Goal: Task Accomplishment & Management: Use online tool/utility

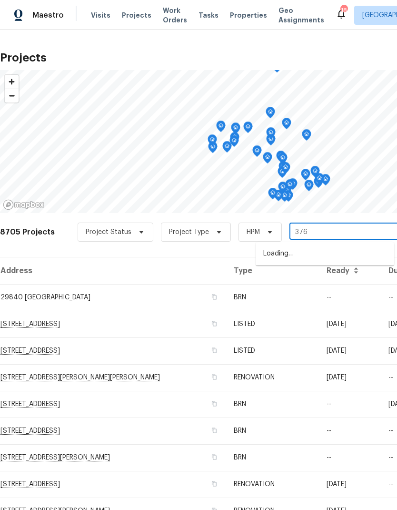
type input "376 w"
click at [319, 294] on li "[STREET_ADDRESS]" at bounding box center [325, 286] width 139 height 16
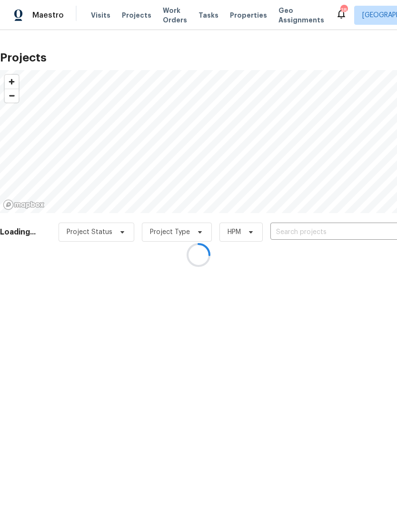
type input "[STREET_ADDRESS]"
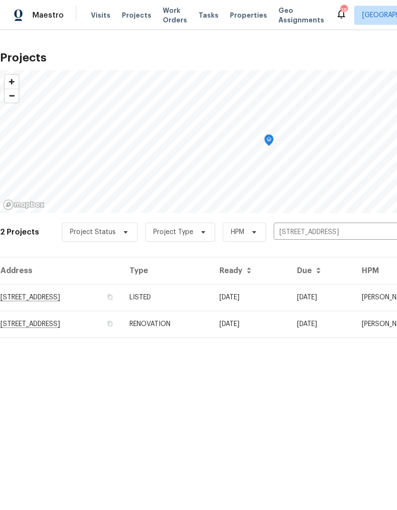
click at [122, 297] on td "[STREET_ADDRESS]" at bounding box center [61, 297] width 122 height 27
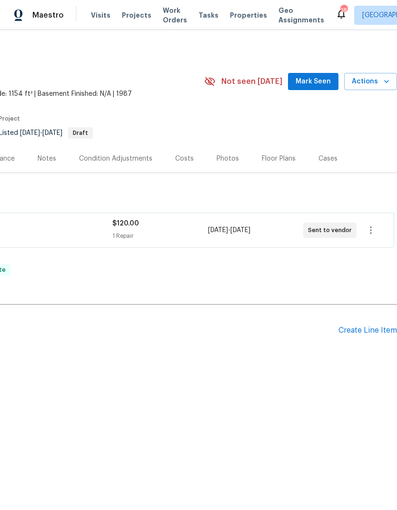
scroll to position [0, 141]
click at [381, 330] on div "Create Line Item" at bounding box center [368, 330] width 59 height 9
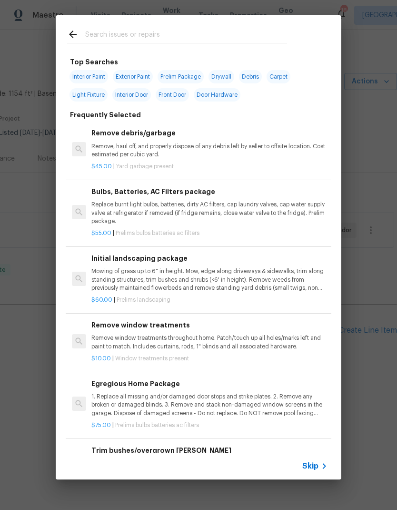
click at [112, 34] on input "text" at bounding box center [186, 36] width 202 height 14
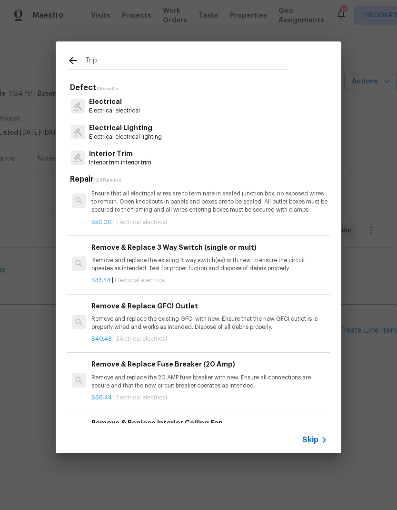
scroll to position [405, 0]
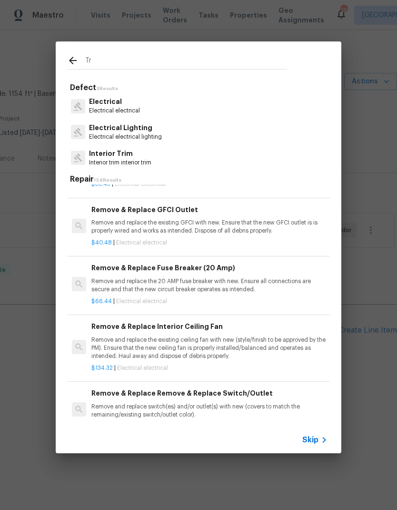
type input "T"
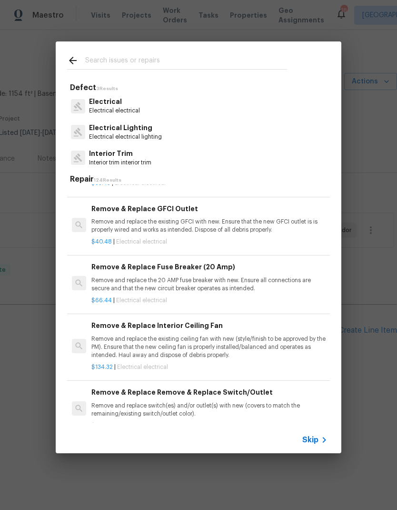
scroll to position [484, 0]
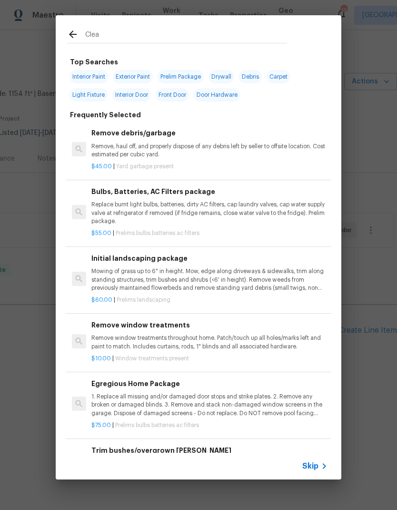
type input "Clean"
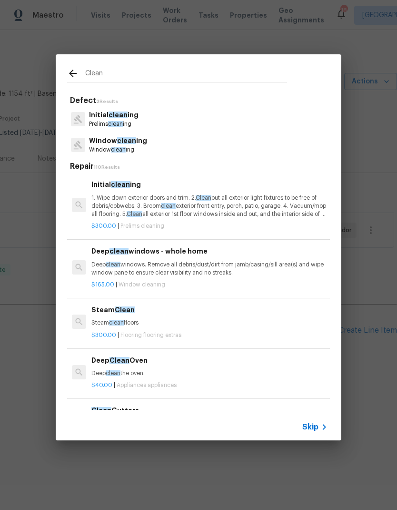
scroll to position [0, 0]
click at [292, 205] on p "1. Wipe down exterior doors and trim. 2. Clean out all exterior light fixtures …" at bounding box center [209, 206] width 236 height 24
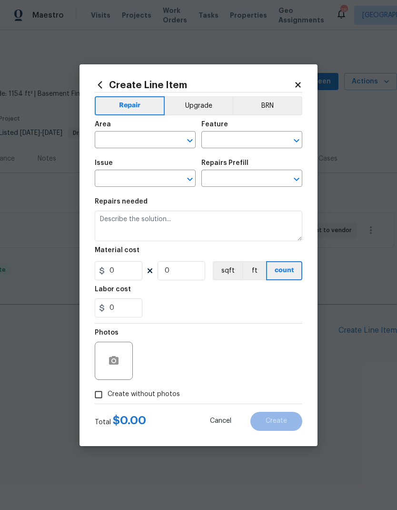
type input "Home Readiness Packages"
type input "Initial cleaning"
type input "Initial cleaning $300.00"
type textarea "1. Wipe down exterior doors and trim. 2. Clean out all exterior light fixtures …"
type input "300"
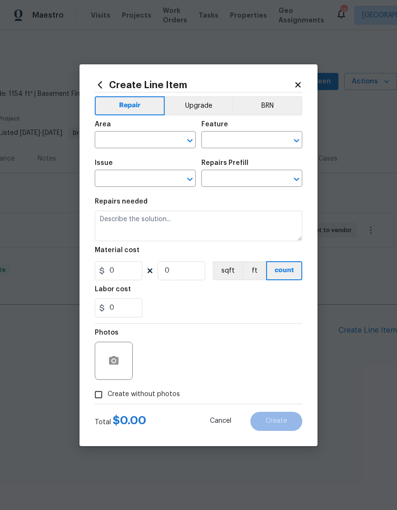
type input "1"
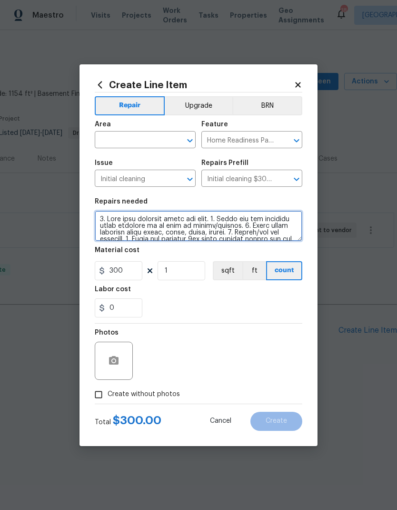
click at [281, 235] on textarea at bounding box center [199, 226] width 208 height 30
click at [290, 241] on textarea at bounding box center [199, 226] width 208 height 30
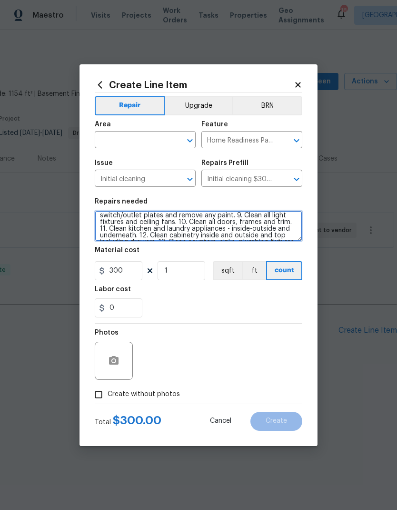
click at [290, 234] on textarea "switch/outlet plates and remove any paint. 9. Clean all light fixtures and ceil…" at bounding box center [199, 226] width 208 height 30
click at [282, 240] on textarea "including drawers. 13. Clean counters, sinks, plumbing fixtures, toilets seat t…" at bounding box center [199, 226] width 208 height 30
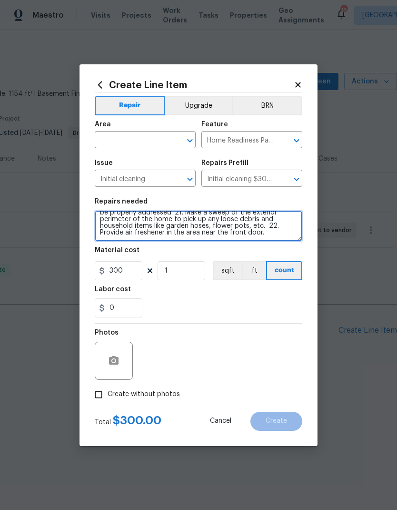
scroll to position [33, 0]
click at [205, 237] on textarea "including drawers. 13. Clean counters, sinks, plumbing fixtures, toilets seat c…" at bounding box center [199, 226] width 208 height 30
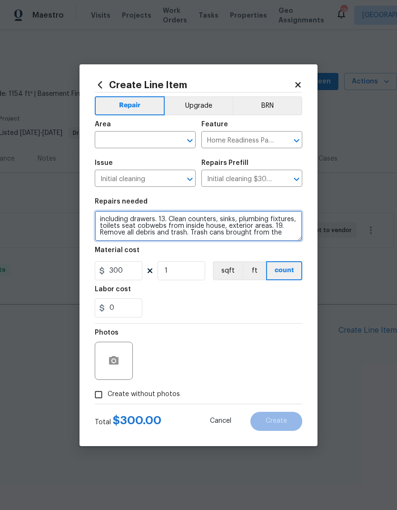
scroll to position [0, 0]
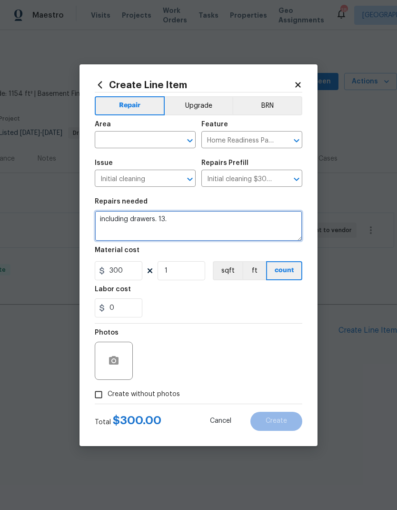
type textarea "including"
type textarea "One off clean"
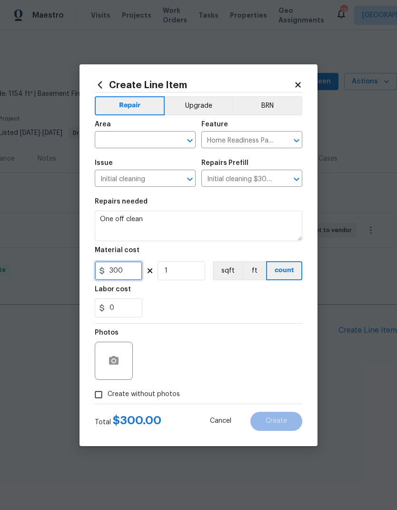
click at [132, 274] on input "300" at bounding box center [119, 270] width 48 height 19
type input "70"
click at [143, 139] on input "text" at bounding box center [132, 140] width 74 height 15
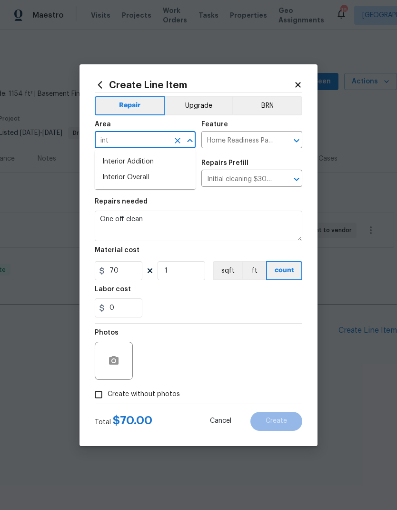
click at [140, 178] on li "Interior Overall" at bounding box center [145, 178] width 101 height 16
type input "Interior Overall"
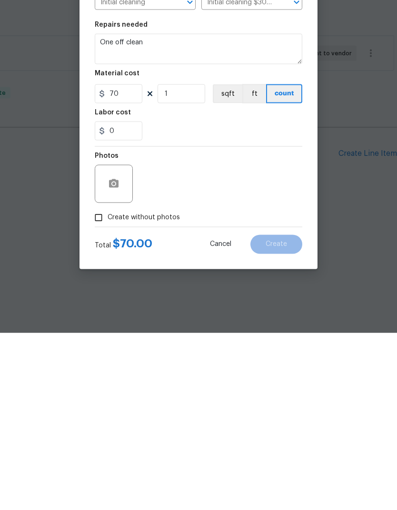
click at [100, 385] on input "Create without photos" at bounding box center [99, 394] width 18 height 18
checkbox input "true"
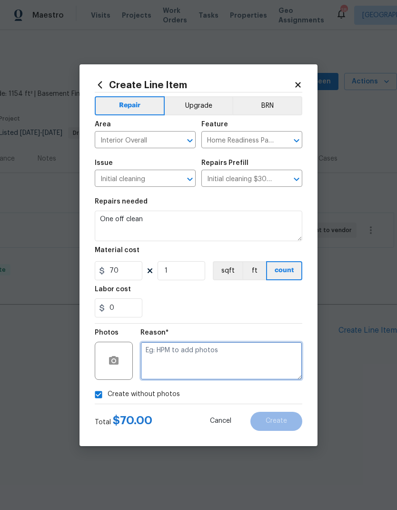
click at [186, 358] on textarea at bounding box center [222, 361] width 162 height 38
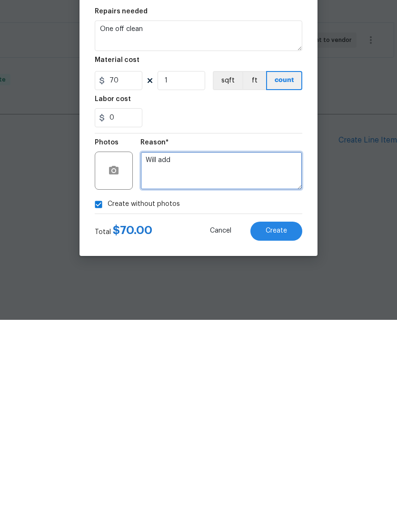
type textarea "Will add"
click at [293, 412] on button "Create" at bounding box center [277, 421] width 52 height 19
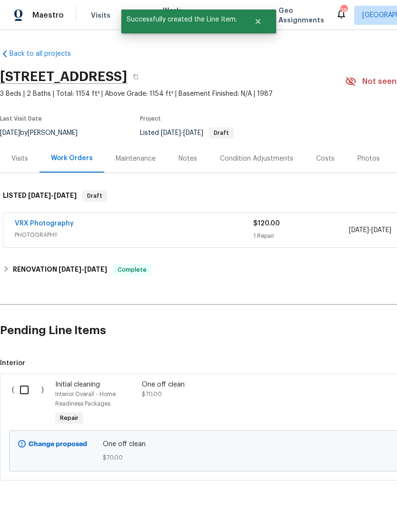
click at [23, 392] on input "checkbox" at bounding box center [27, 390] width 27 height 20
checkbox input "true"
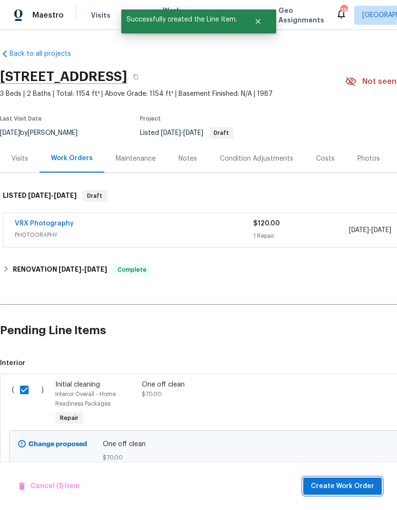
click at [348, 489] on span "Create Work Order" at bounding box center [342, 486] width 63 height 12
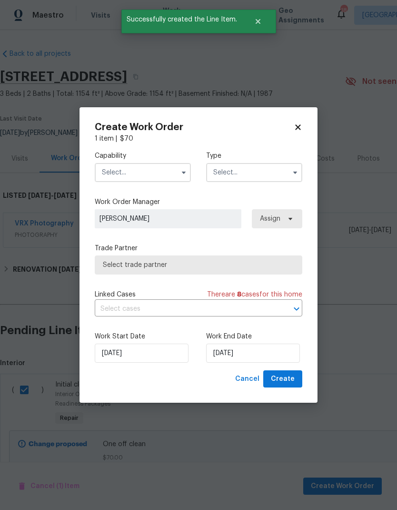
click at [152, 172] on input "text" at bounding box center [143, 172] width 96 height 19
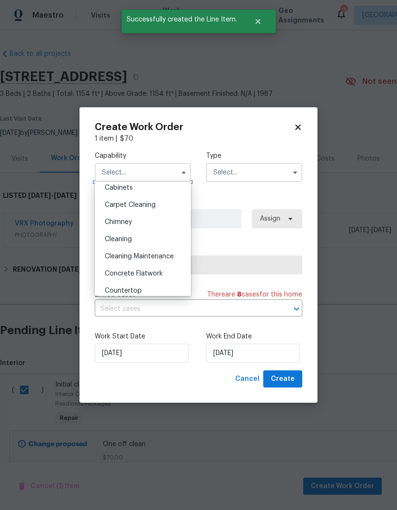
scroll to position [91, 0]
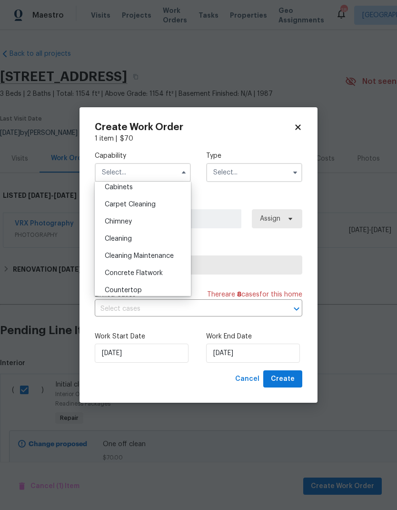
click at [138, 240] on div "Cleaning" at bounding box center [142, 238] width 91 height 17
type input "Cleaning"
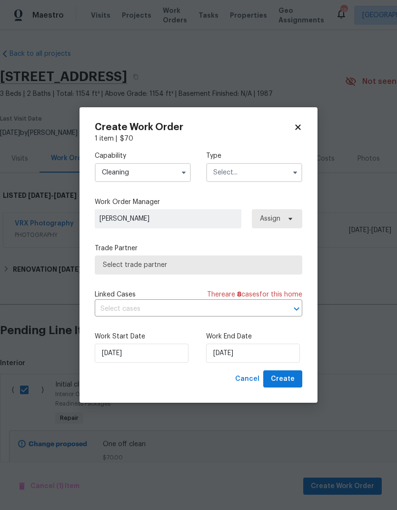
click at [257, 167] on input "text" at bounding box center [254, 172] width 96 height 19
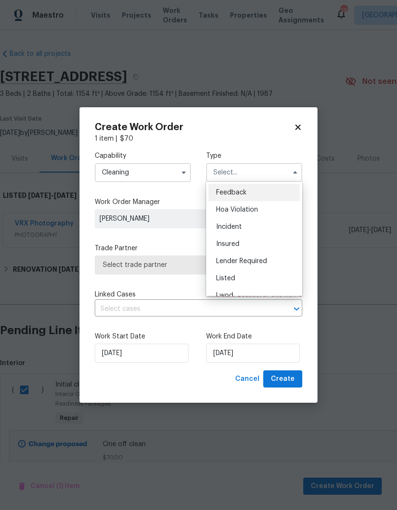
click at [239, 281] on div "Listed" at bounding box center [254, 278] width 91 height 17
type input "Listed"
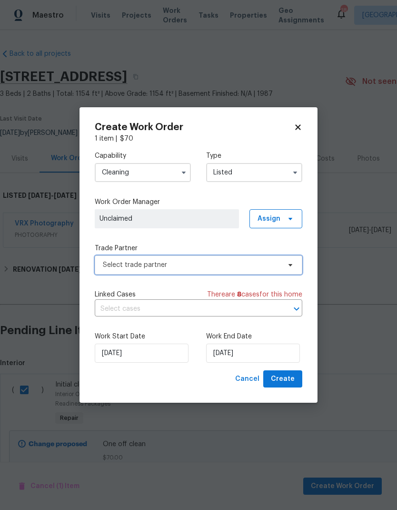
click at [181, 262] on span "Select trade partner" at bounding box center [192, 265] width 178 height 10
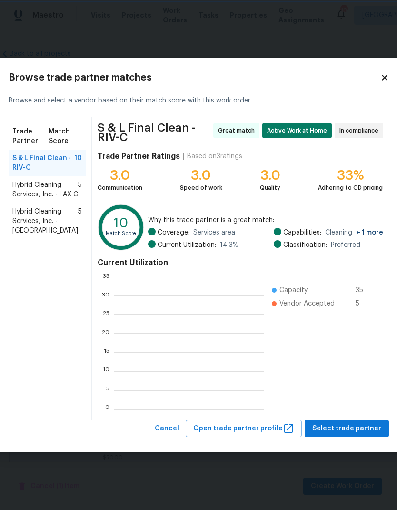
scroll to position [1, 1]
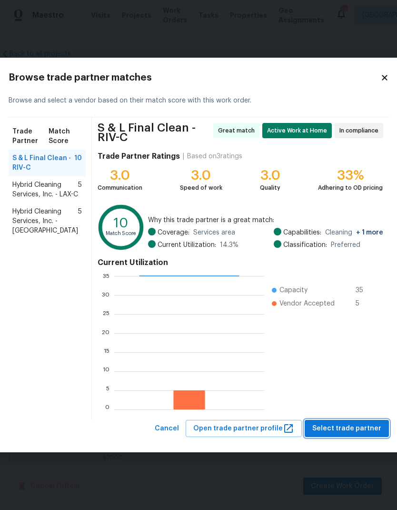
click at [360, 428] on span "Select trade partner" at bounding box center [347, 429] width 69 height 12
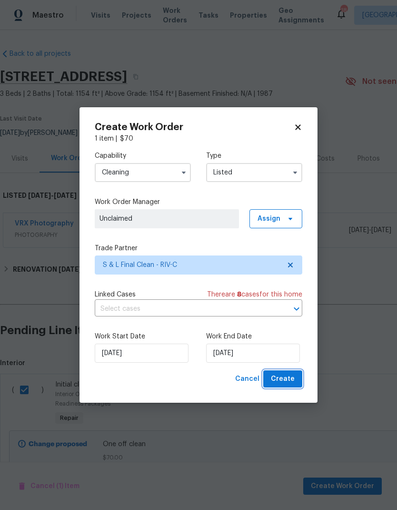
click at [290, 377] on span "Create" at bounding box center [283, 379] width 24 height 12
checkbox input "false"
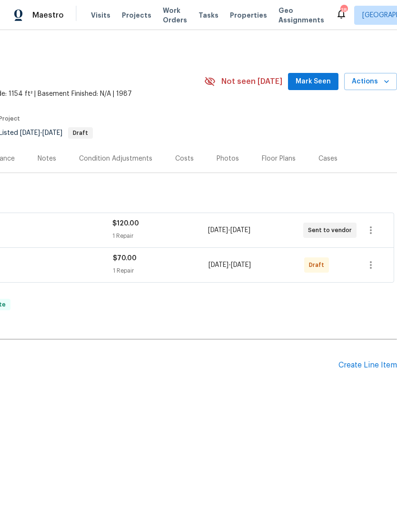
scroll to position [0, 141]
click at [372, 266] on icon "button" at bounding box center [370, 264] width 11 height 11
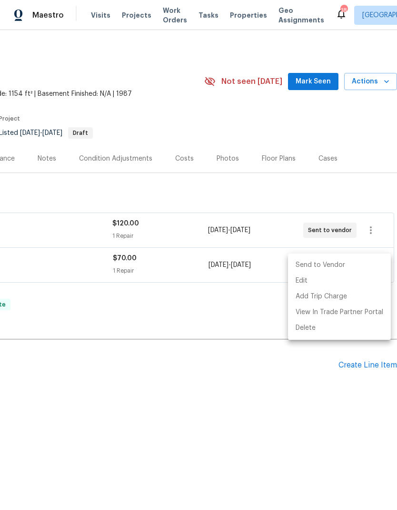
click at [333, 269] on li "Send to Vendor" at bounding box center [339, 265] width 103 height 16
click at [242, 320] on div at bounding box center [198, 255] width 397 height 510
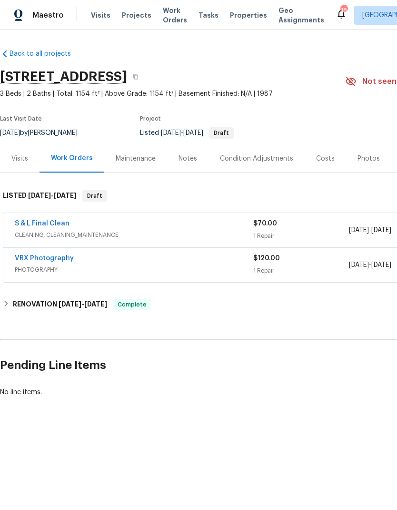
scroll to position [0, 0]
